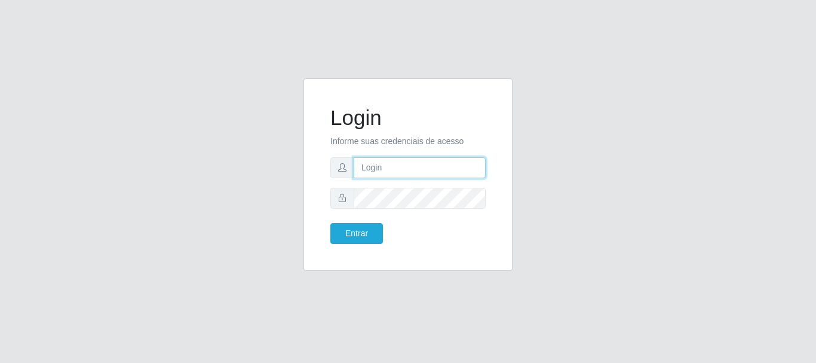
click at [411, 167] on input "text" at bounding box center [420, 167] width 132 height 21
type input "[EMAIL_ADDRESS][DOMAIN_NAME]"
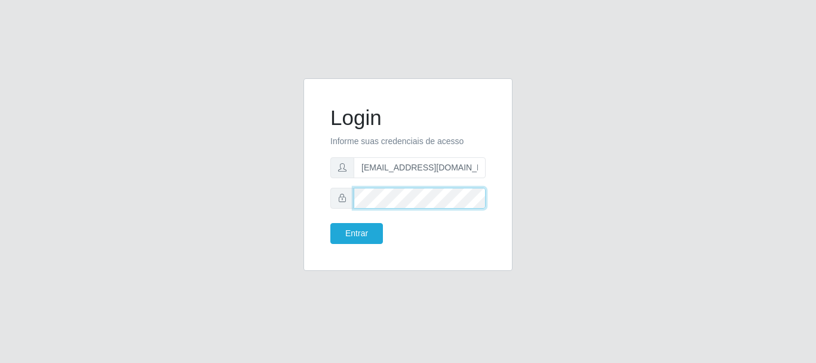
click at [330, 223] on button "Entrar" at bounding box center [356, 233] width 53 height 21
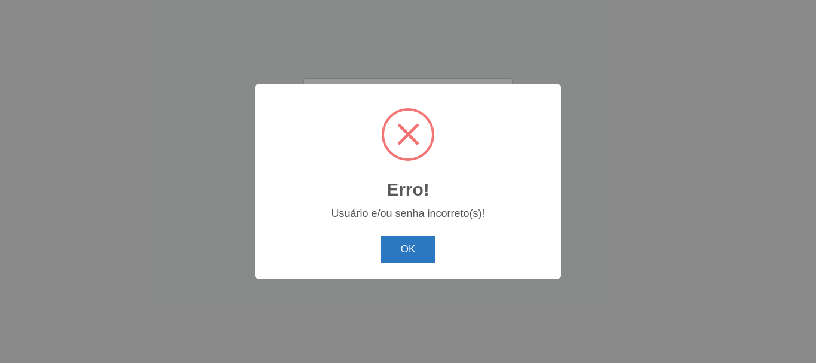
drag, startPoint x: 378, startPoint y: 250, endPoint x: 389, endPoint y: 249, distance: 11.4
click at [378, 250] on div "OK Cancel" at bounding box center [408, 249] width 282 height 34
click at [423, 249] on button "OK" at bounding box center [409, 249] width 56 height 28
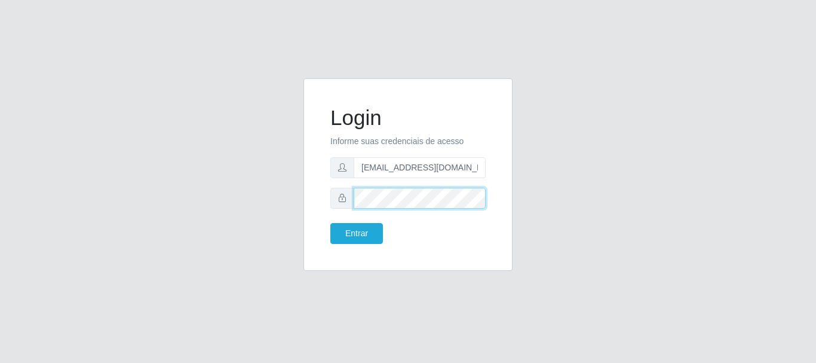
click at [326, 189] on div "Login Informe suas credenciais de acesso [EMAIL_ADDRESS][DOMAIN_NAME] Entrar" at bounding box center [407, 174] width 179 height 162
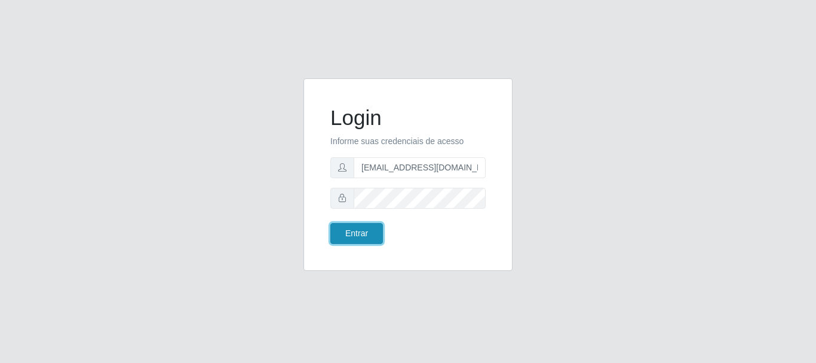
click at [367, 238] on button "Entrar" at bounding box center [356, 233] width 53 height 21
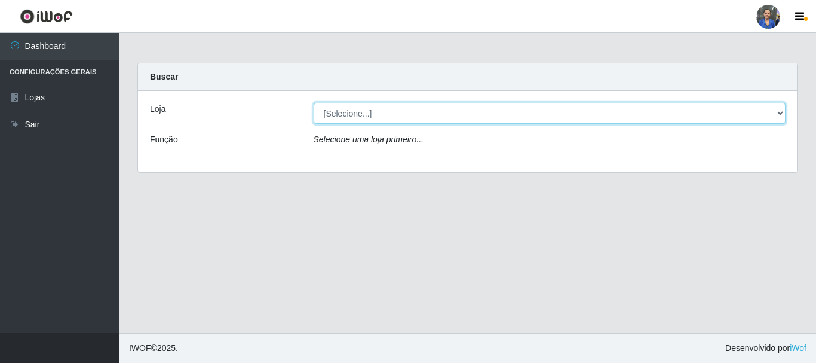
click at [783, 112] on select "[Selecione...] SuperFácil Atacado - Rodoviária" at bounding box center [550, 113] width 473 height 21
select select "400"
click at [314, 103] on select "[Selecione...] SuperFácil Atacado - Rodoviária" at bounding box center [550, 113] width 473 height 21
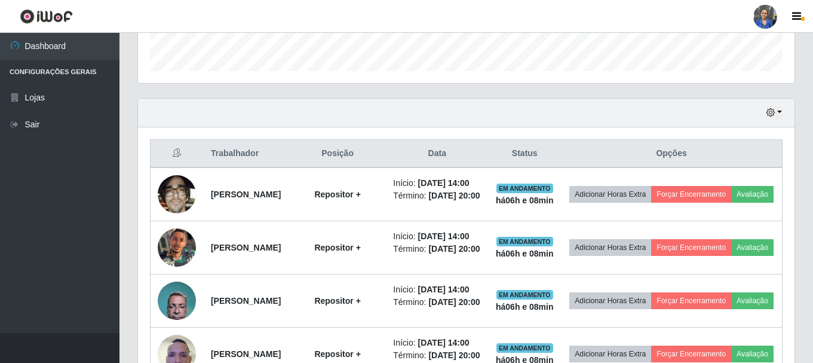
scroll to position [358, 0]
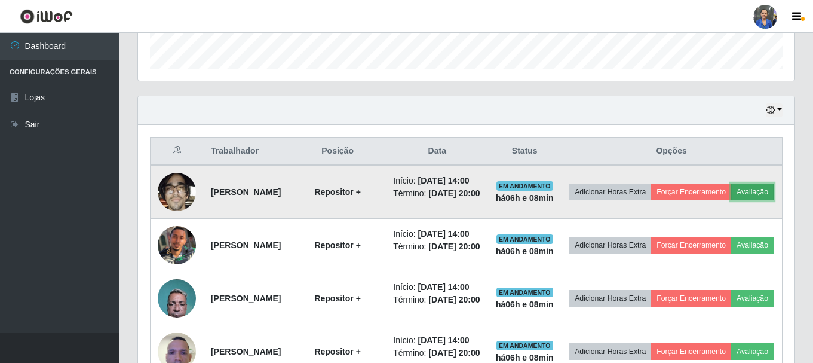
click at [731, 200] on button "Avaliação" at bounding box center [752, 191] width 42 height 17
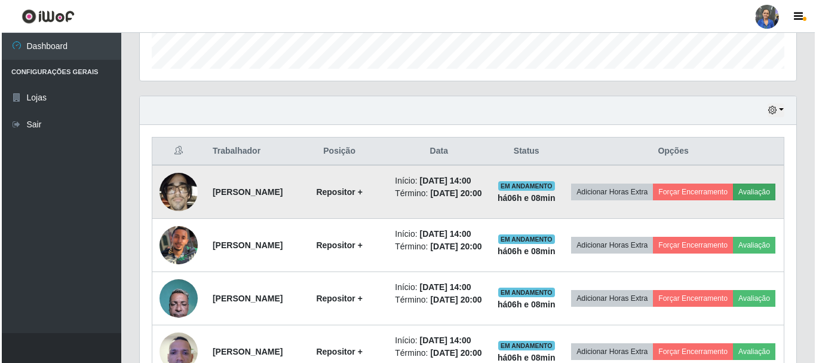
scroll to position [248, 651]
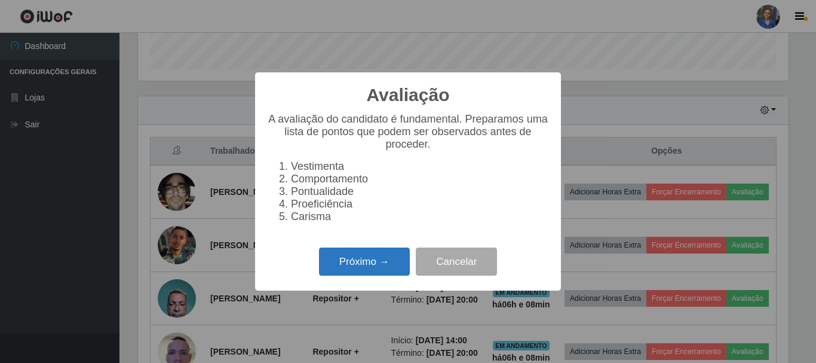
click at [364, 268] on button "Próximo →" at bounding box center [364, 261] width 91 height 28
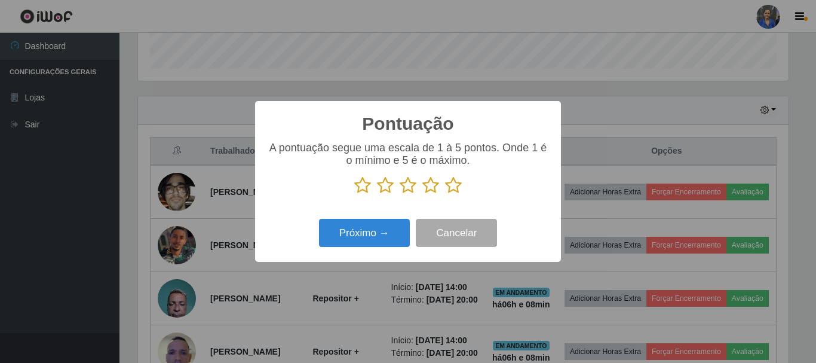
click at [458, 187] on icon at bounding box center [453, 185] width 17 height 18
click at [445, 194] on input "radio" at bounding box center [445, 194] width 0 height 0
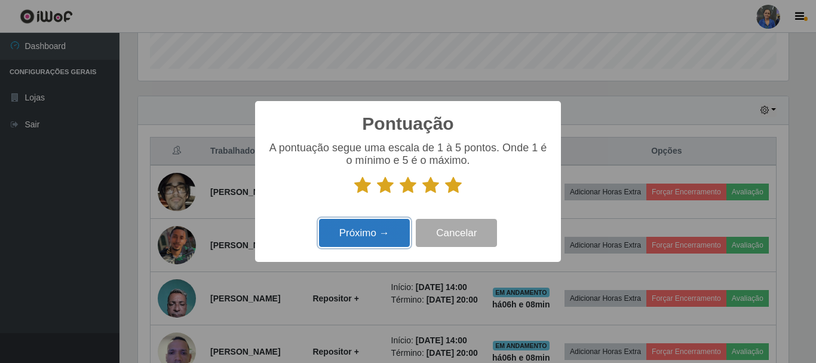
click at [344, 227] on button "Próximo →" at bounding box center [364, 233] width 91 height 28
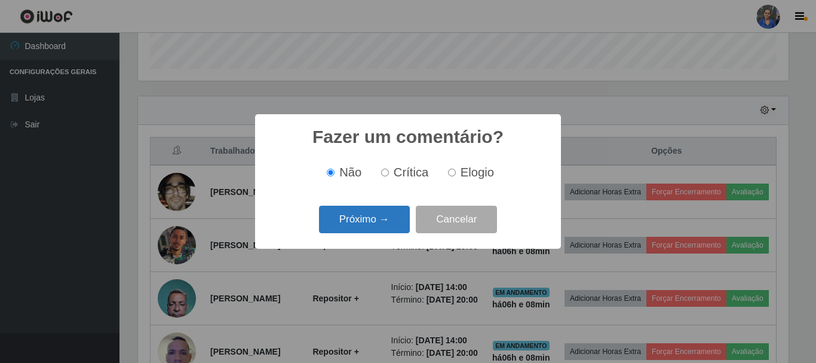
click at [356, 220] on button "Próximo →" at bounding box center [364, 219] width 91 height 28
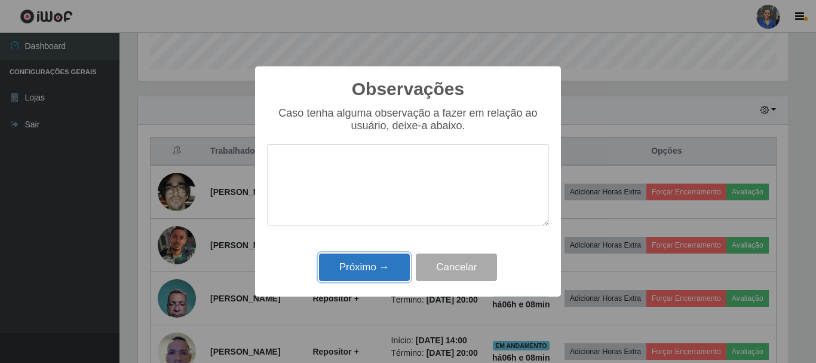
click at [369, 265] on button "Próximo →" at bounding box center [364, 267] width 91 height 28
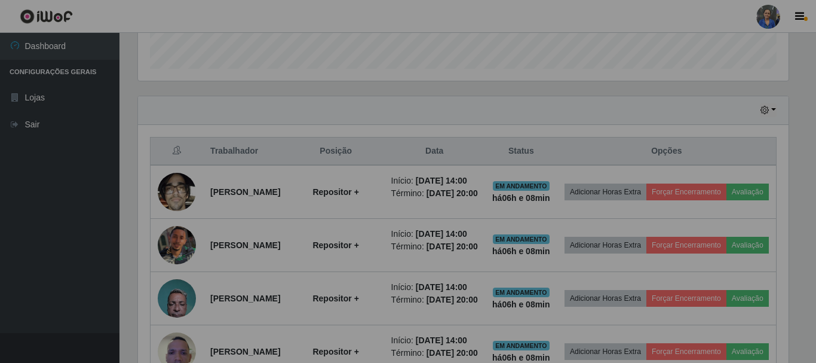
scroll to position [248, 657]
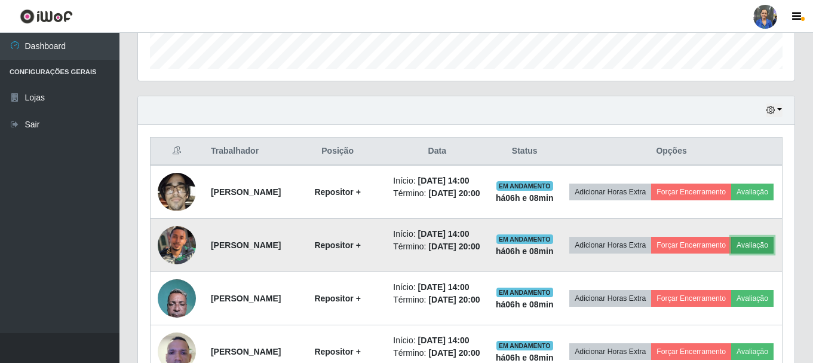
click at [731, 253] on button "Avaliação" at bounding box center [752, 245] width 42 height 17
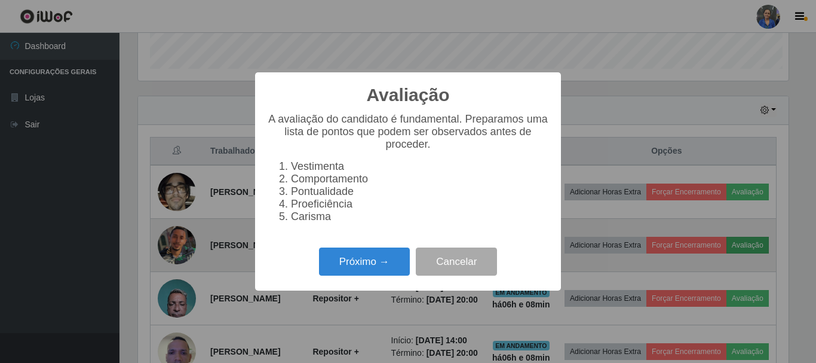
scroll to position [248, 651]
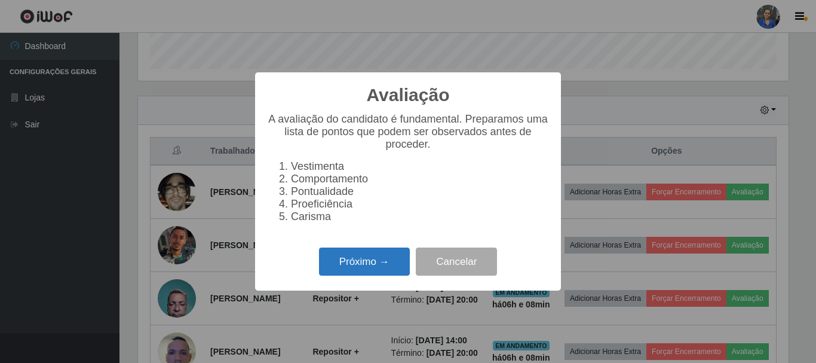
click at [358, 262] on button "Próximo →" at bounding box center [364, 261] width 91 height 28
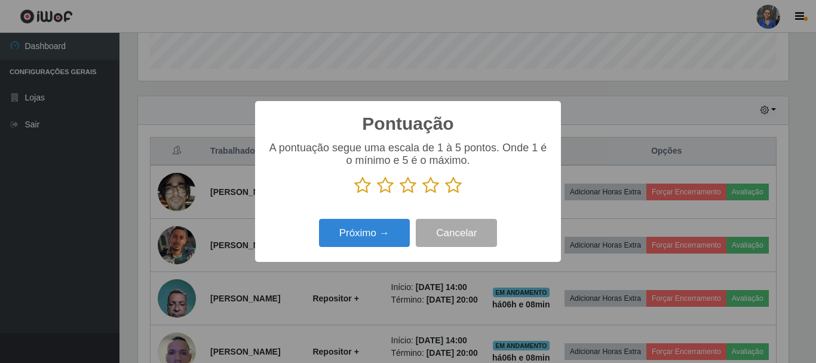
click at [456, 186] on icon at bounding box center [453, 185] width 17 height 18
click at [445, 194] on input "radio" at bounding box center [445, 194] width 0 height 0
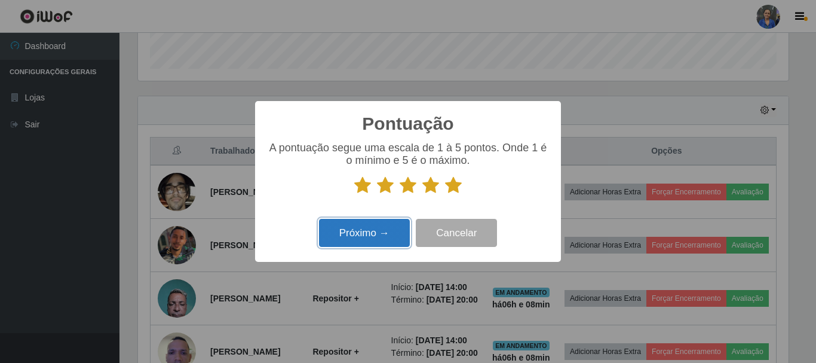
click at [378, 229] on button "Próximo →" at bounding box center [364, 233] width 91 height 28
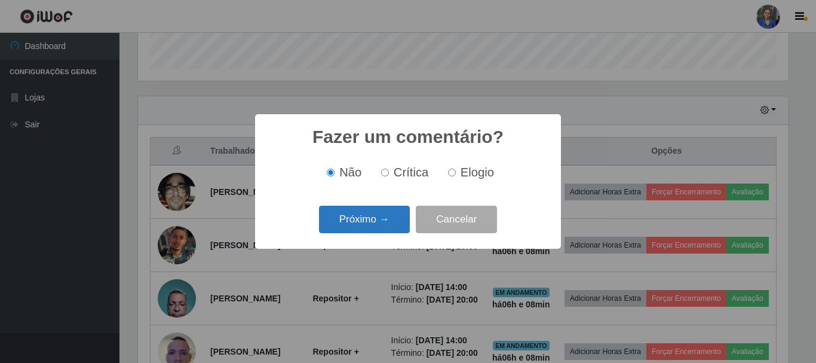
click at [391, 221] on button "Próximo →" at bounding box center [364, 219] width 91 height 28
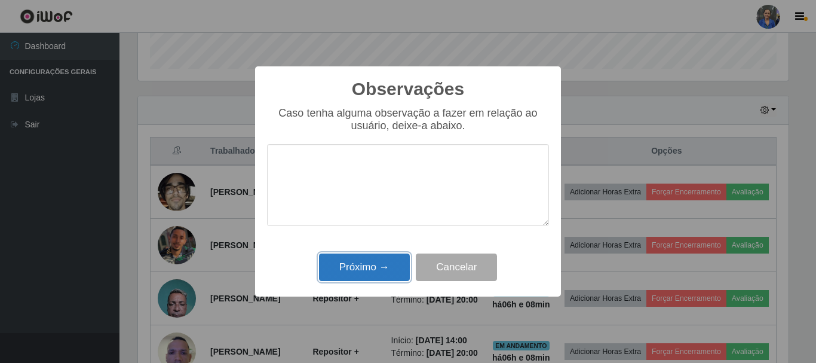
click at [344, 271] on button "Próximo →" at bounding box center [364, 267] width 91 height 28
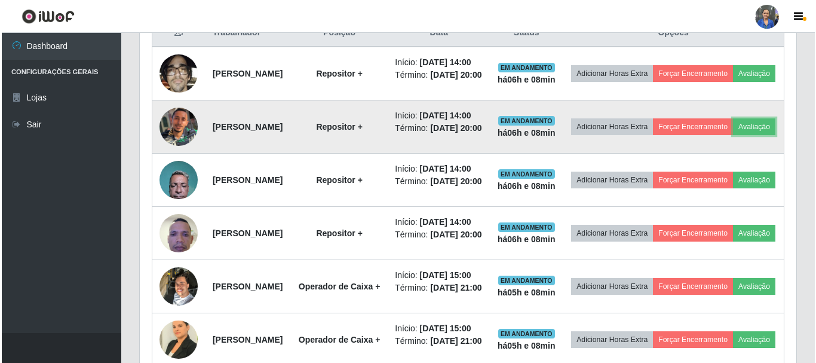
scroll to position [478, 0]
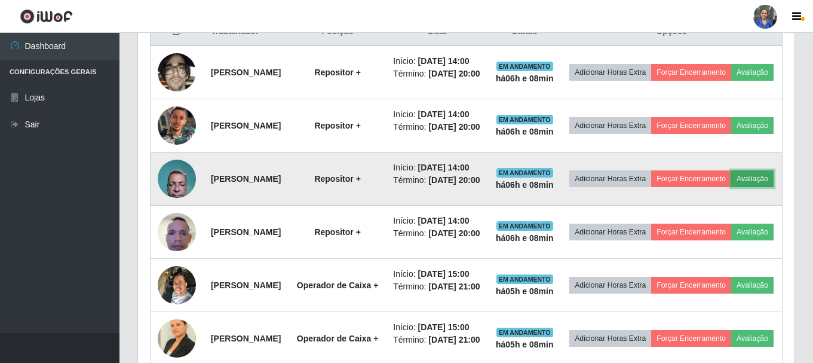
click at [731, 187] on button "Avaliação" at bounding box center [752, 178] width 42 height 17
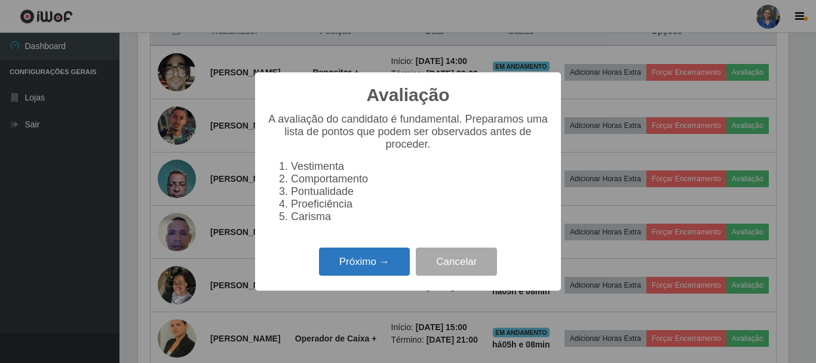
click at [349, 264] on button "Próximo →" at bounding box center [364, 261] width 91 height 28
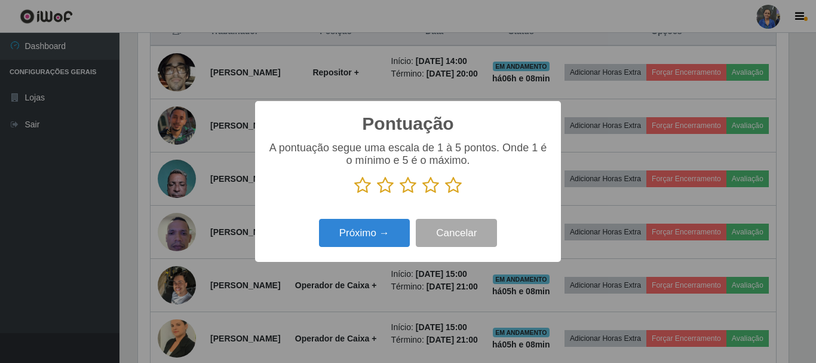
click at [455, 183] on icon at bounding box center [453, 185] width 17 height 18
click at [445, 194] on input "radio" at bounding box center [445, 194] width 0 height 0
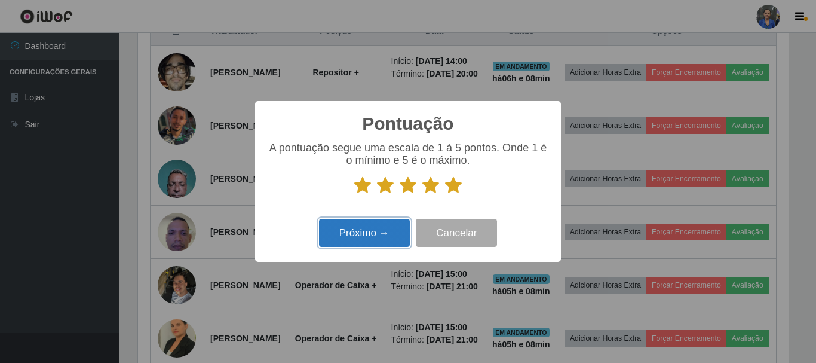
click at [372, 225] on button "Próximo →" at bounding box center [364, 233] width 91 height 28
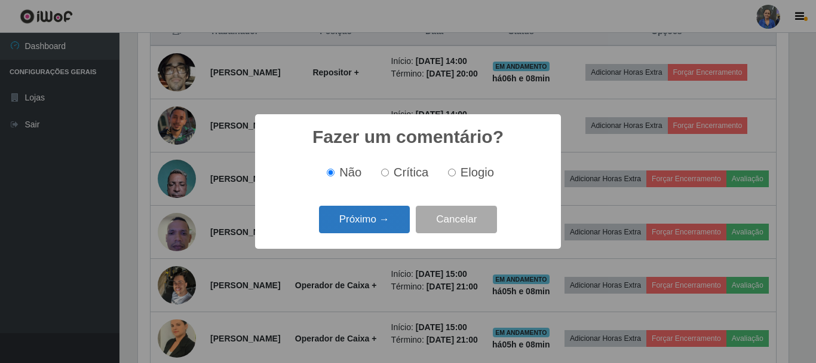
click at [376, 225] on button "Próximo →" at bounding box center [364, 219] width 91 height 28
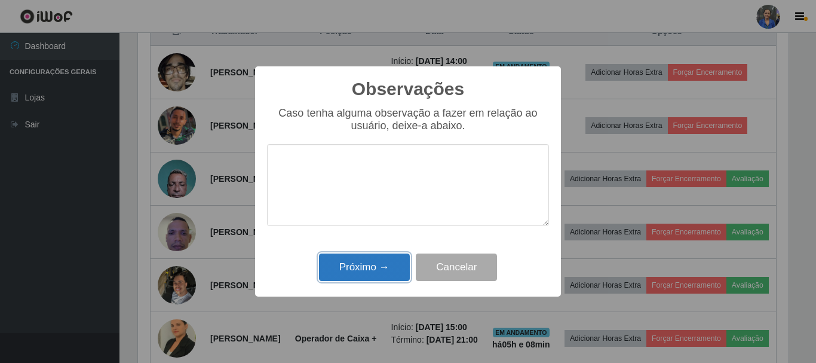
click at [369, 260] on button "Próximo →" at bounding box center [364, 267] width 91 height 28
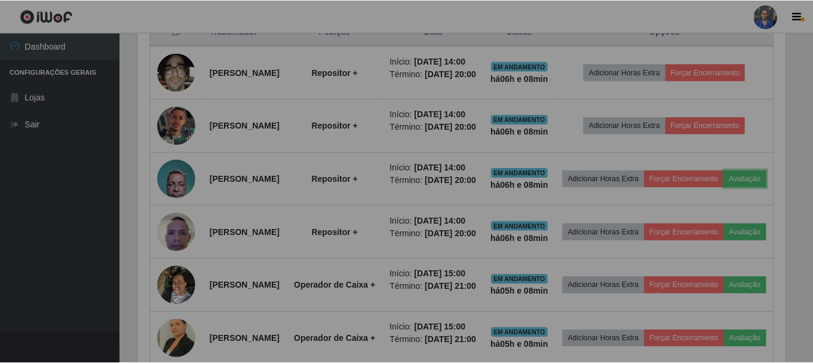
scroll to position [248, 657]
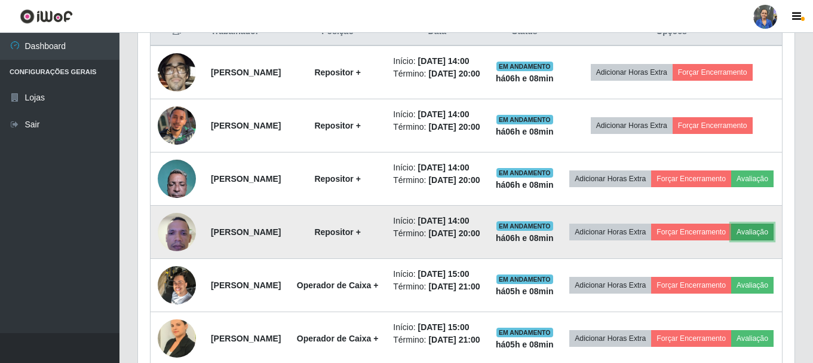
click at [731, 240] on button "Avaliação" at bounding box center [752, 231] width 42 height 17
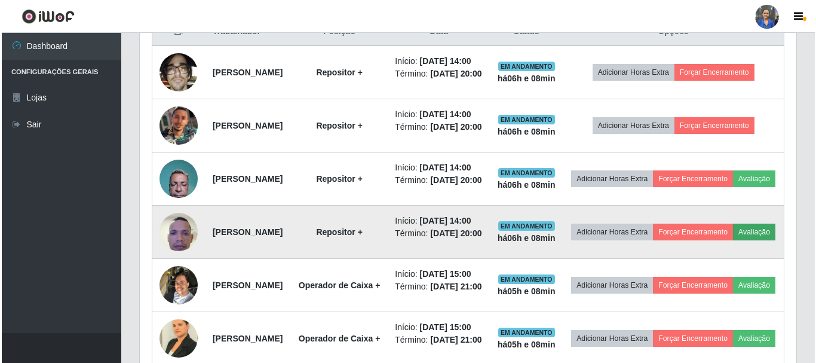
scroll to position [248, 651]
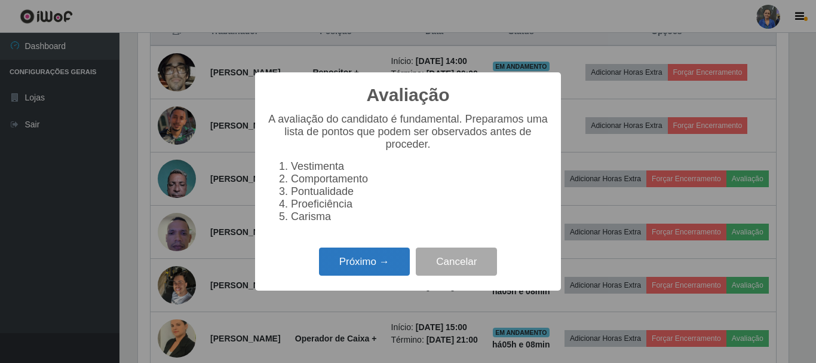
click at [351, 274] on button "Próximo →" at bounding box center [364, 261] width 91 height 28
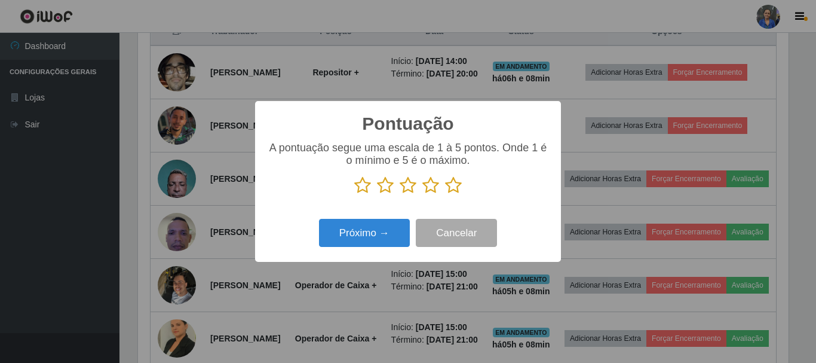
click at [452, 186] on icon at bounding box center [453, 185] width 17 height 18
click at [445, 194] on input "radio" at bounding box center [445, 194] width 0 height 0
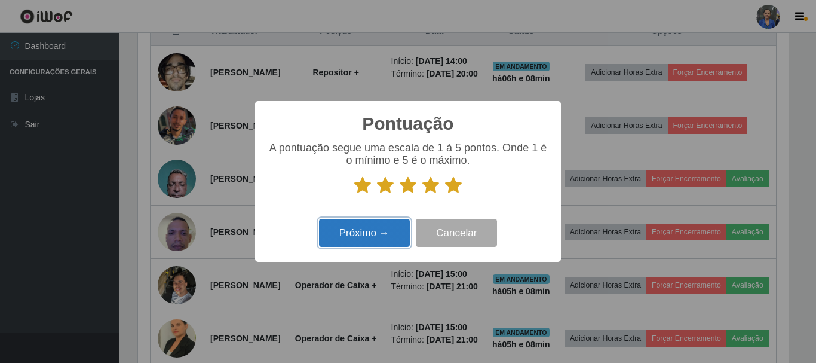
click at [358, 237] on button "Próximo →" at bounding box center [364, 233] width 91 height 28
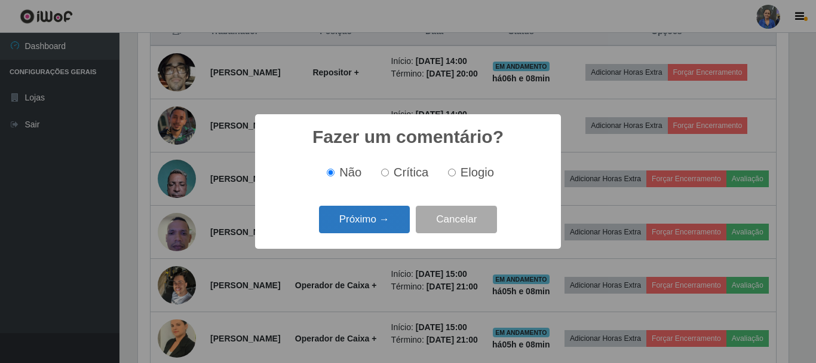
click at [377, 227] on button "Próximo →" at bounding box center [364, 219] width 91 height 28
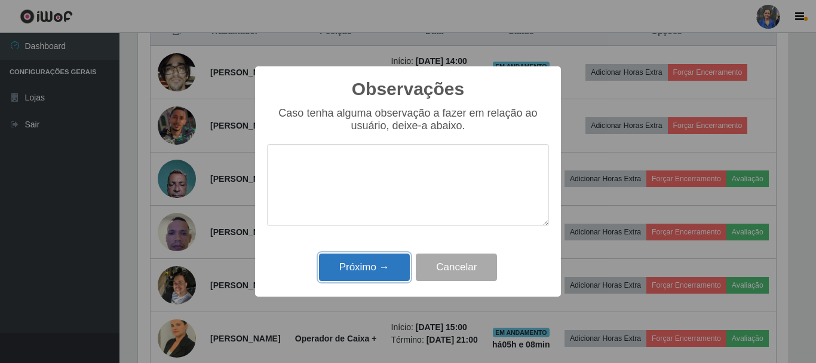
click at [346, 272] on button "Próximo →" at bounding box center [364, 267] width 91 height 28
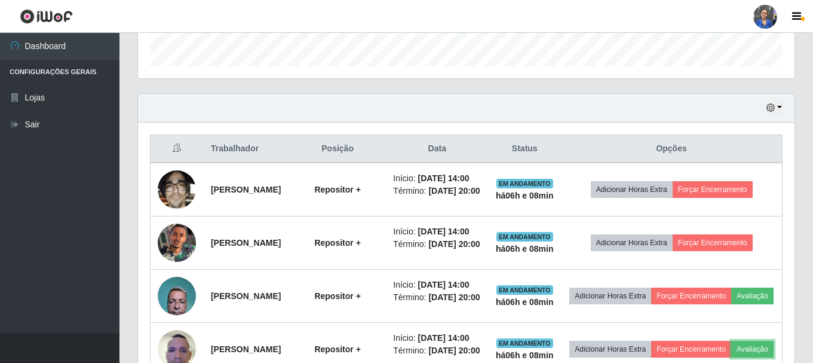
scroll to position [358, 0]
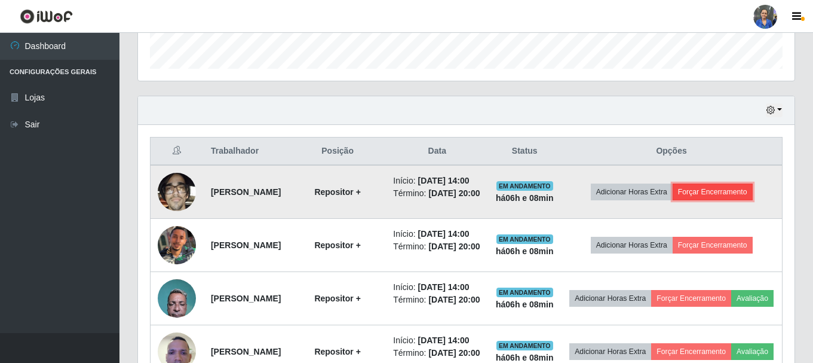
click at [742, 200] on button "Forçar Encerramento" at bounding box center [713, 191] width 80 height 17
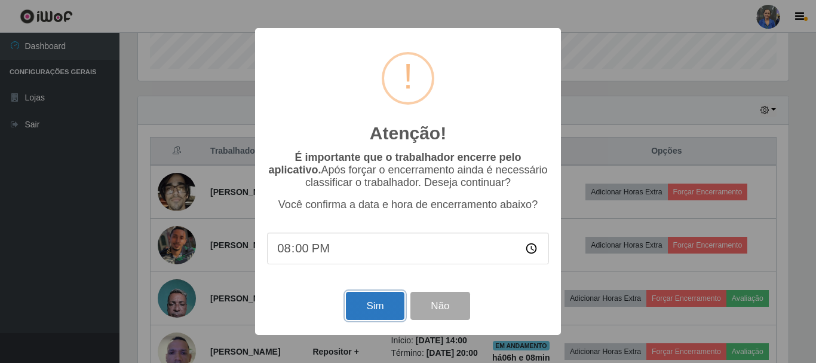
click at [367, 305] on button "Sim" at bounding box center [375, 306] width 58 height 28
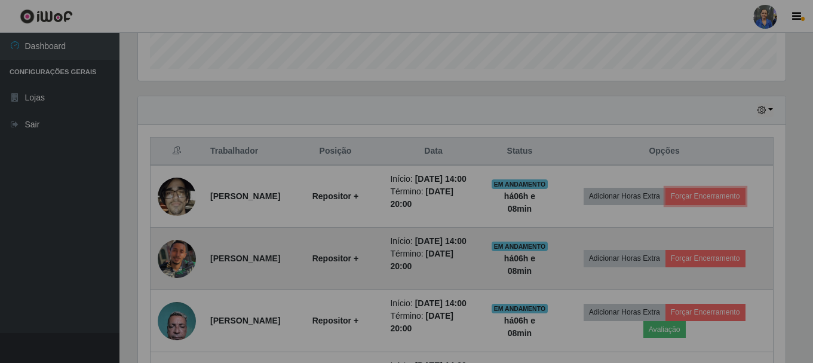
scroll to position [0, 0]
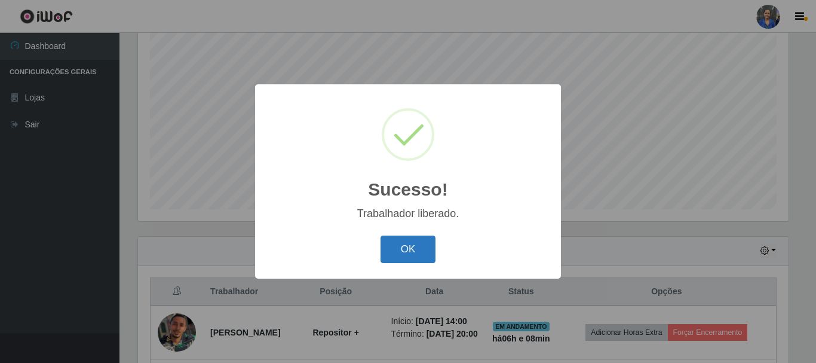
click at [425, 245] on button "OK" at bounding box center [409, 249] width 56 height 28
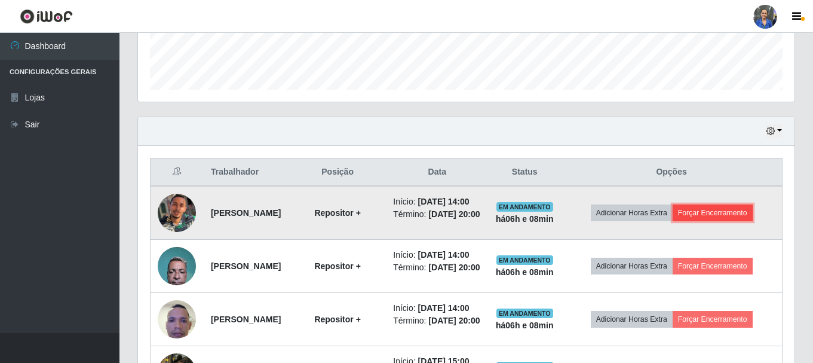
click at [721, 221] on button "Forçar Encerramento" at bounding box center [713, 212] width 80 height 17
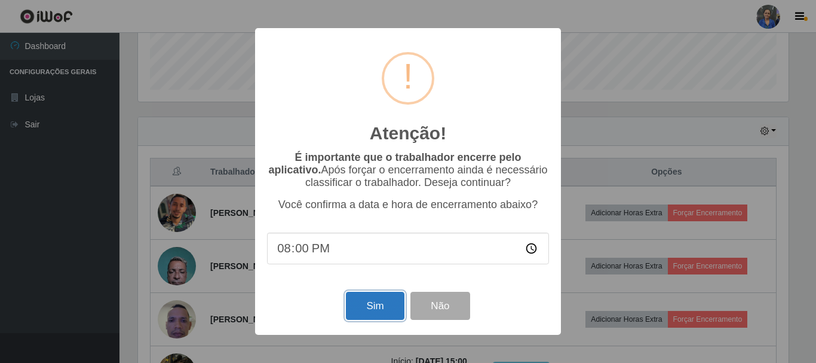
click at [365, 305] on button "Sim" at bounding box center [375, 306] width 58 height 28
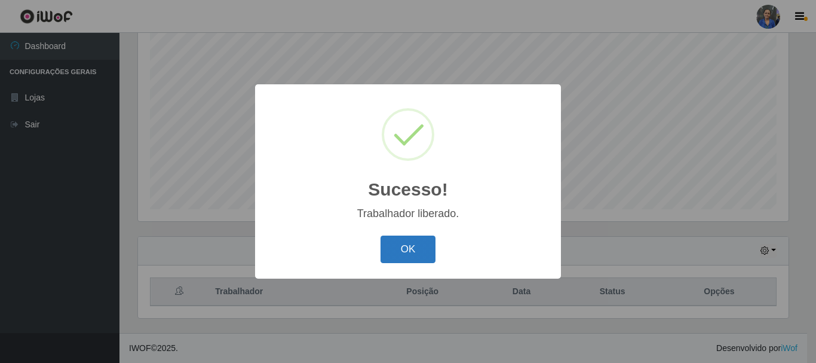
click at [428, 249] on button "OK" at bounding box center [409, 249] width 56 height 28
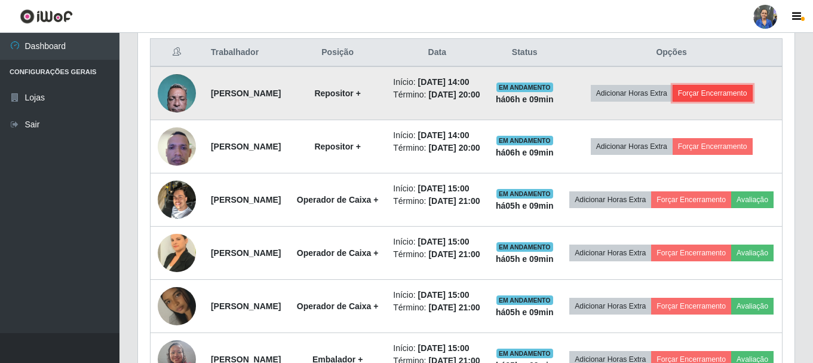
click at [740, 102] on button "Forçar Encerramento" at bounding box center [713, 93] width 80 height 17
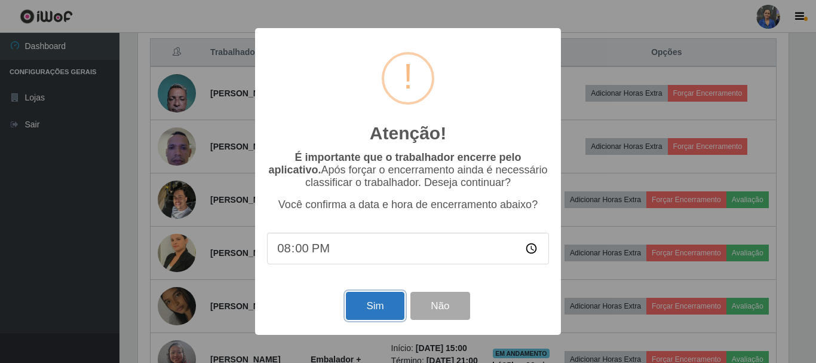
click at [379, 304] on button "Sim" at bounding box center [375, 306] width 58 height 28
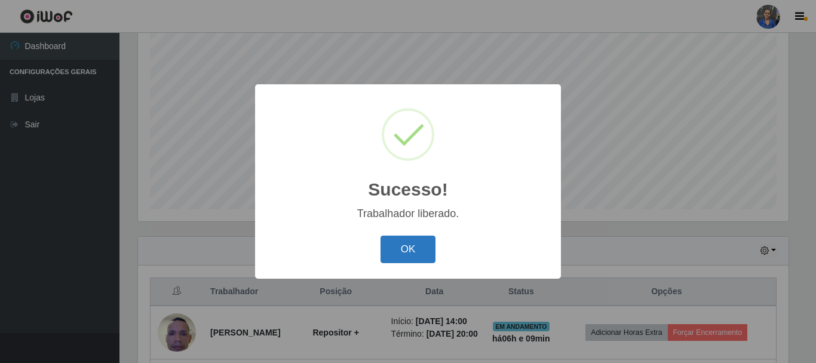
click at [409, 242] on button "OK" at bounding box center [409, 249] width 56 height 28
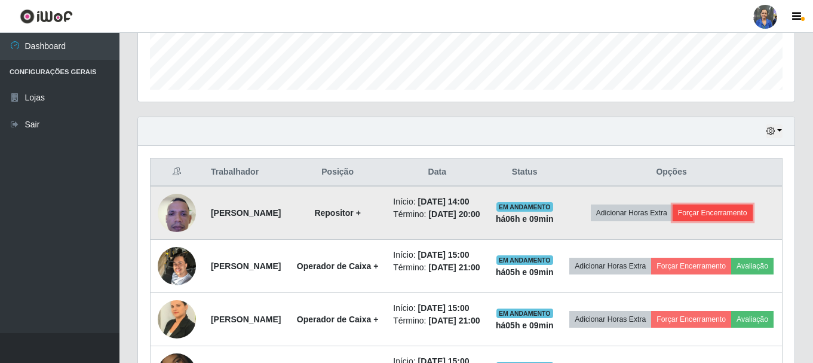
click at [737, 221] on button "Forçar Encerramento" at bounding box center [713, 212] width 80 height 17
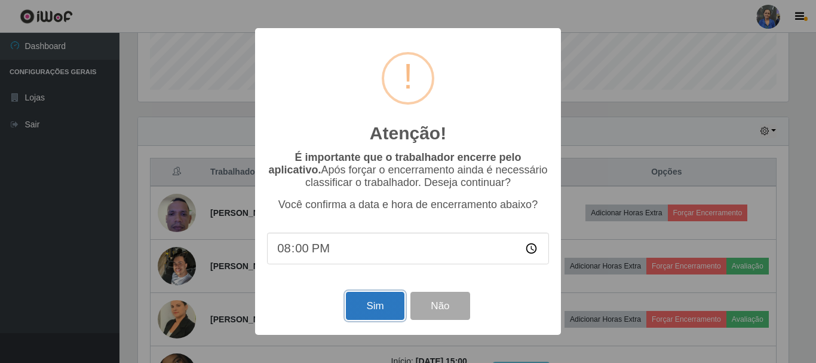
click at [365, 313] on button "Sim" at bounding box center [375, 306] width 58 height 28
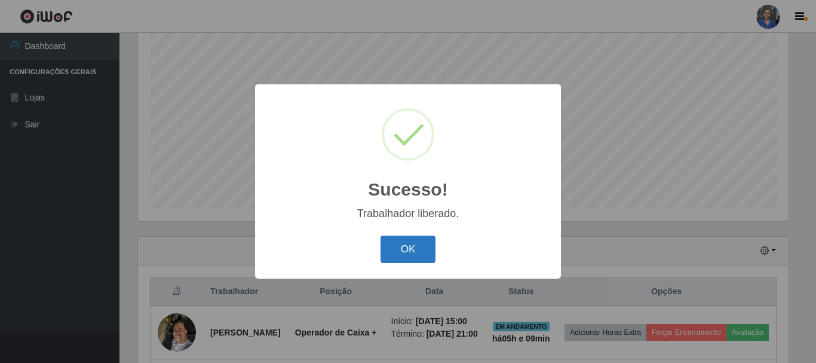
click at [410, 257] on button "OK" at bounding box center [409, 249] width 56 height 28
